Goal: Task Accomplishment & Management: Complete application form

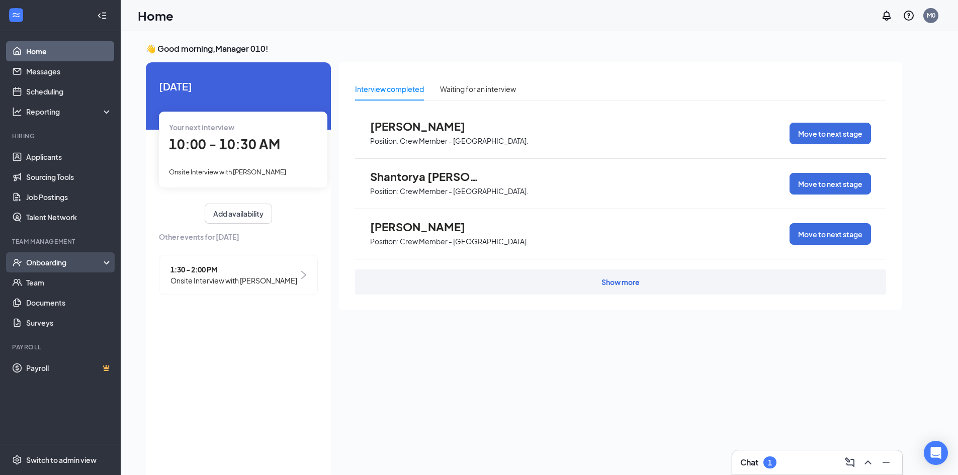
click at [62, 262] on div "Onboarding" at bounding box center [64, 262] width 77 height 10
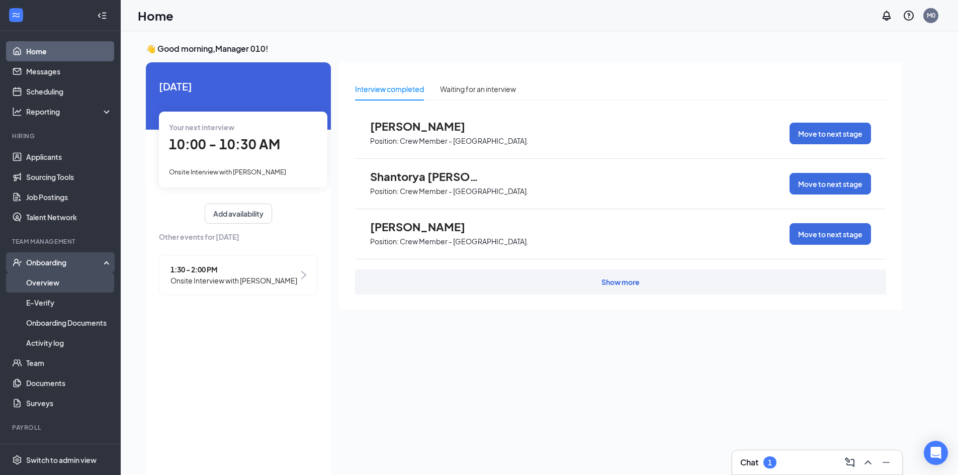
click at [65, 282] on link "Overview" at bounding box center [69, 283] width 86 height 20
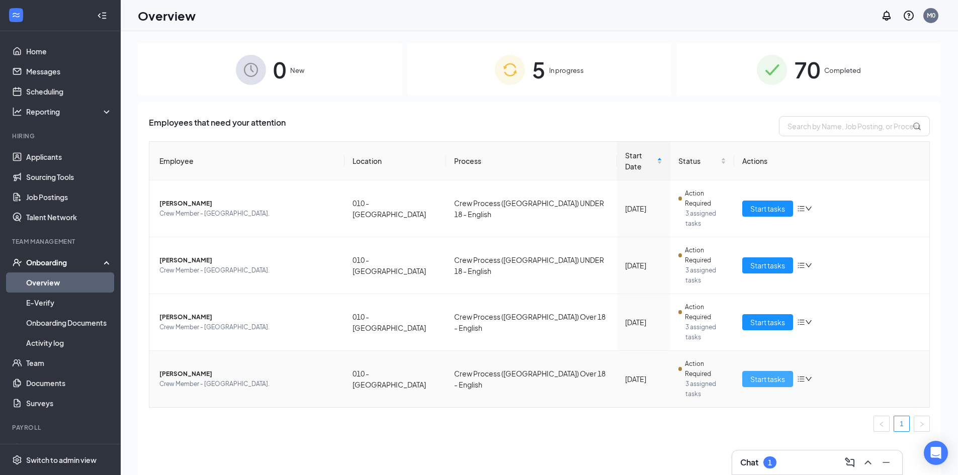
click at [764, 374] on span "Start tasks" at bounding box center [767, 379] width 35 height 11
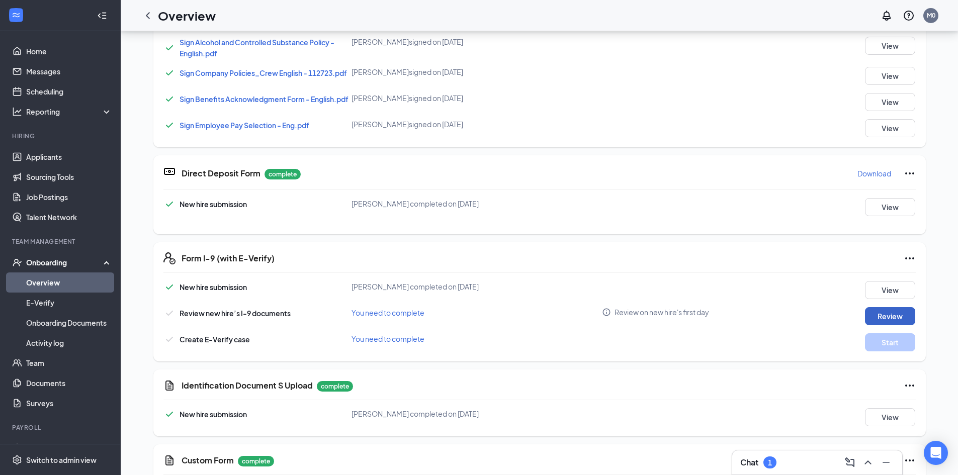
click at [900, 318] on button "Review" at bounding box center [890, 316] width 50 height 18
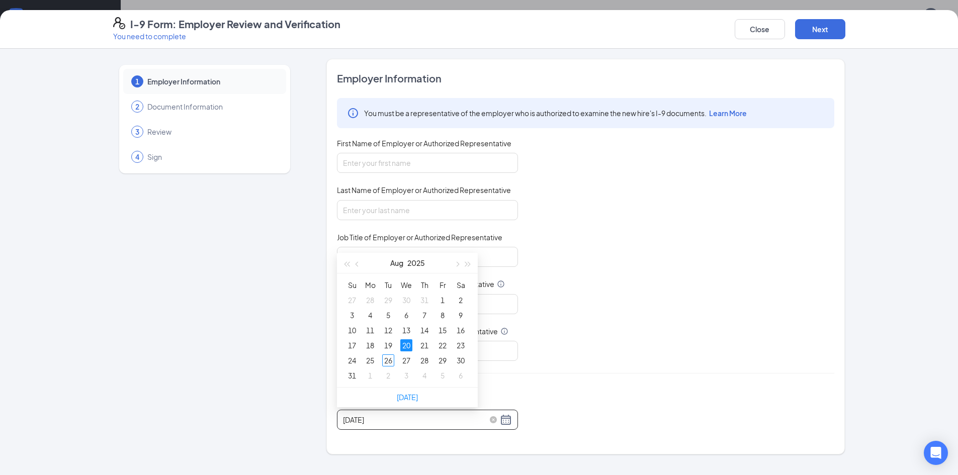
click at [365, 418] on input "[DATE]" at bounding box center [420, 419] width 155 height 11
type input "[DATE]"
click at [389, 360] on div "26" at bounding box center [388, 361] width 12 height 12
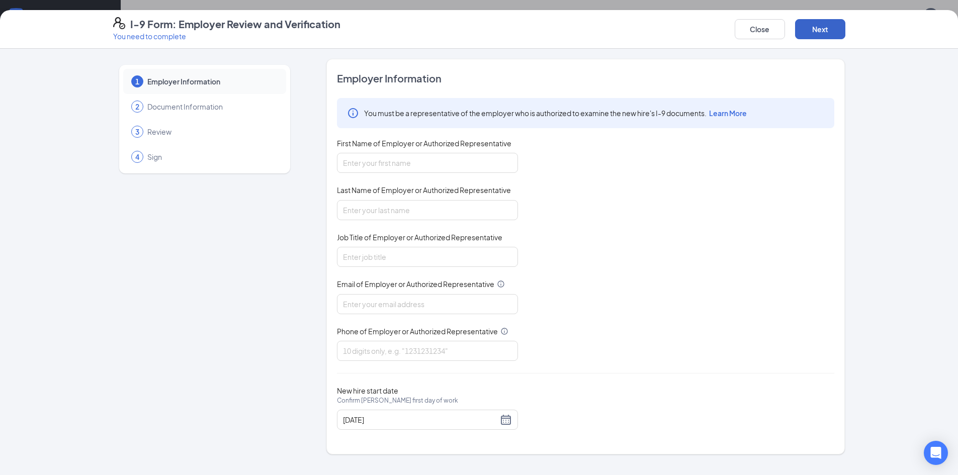
click at [822, 28] on button "Next" at bounding box center [820, 29] width 50 height 20
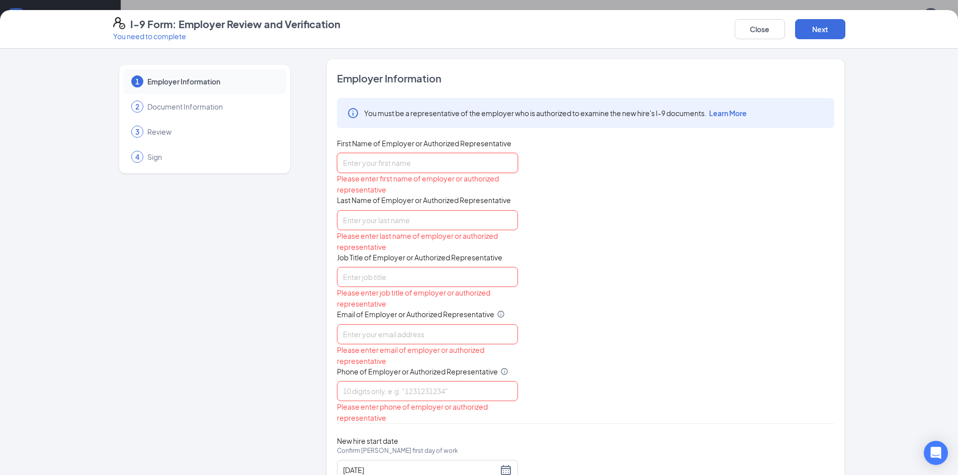
click at [361, 159] on input "First Name of Employer or Authorized Representative" at bounding box center [427, 163] width 181 height 20
click at [768, 26] on button "Close" at bounding box center [760, 29] width 50 height 20
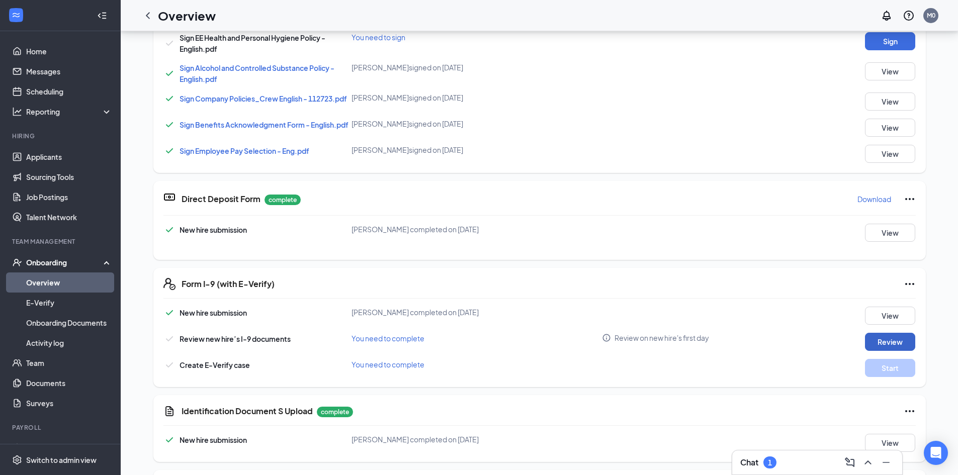
scroll to position [402, 0]
